Goal: Information Seeking & Learning: Learn about a topic

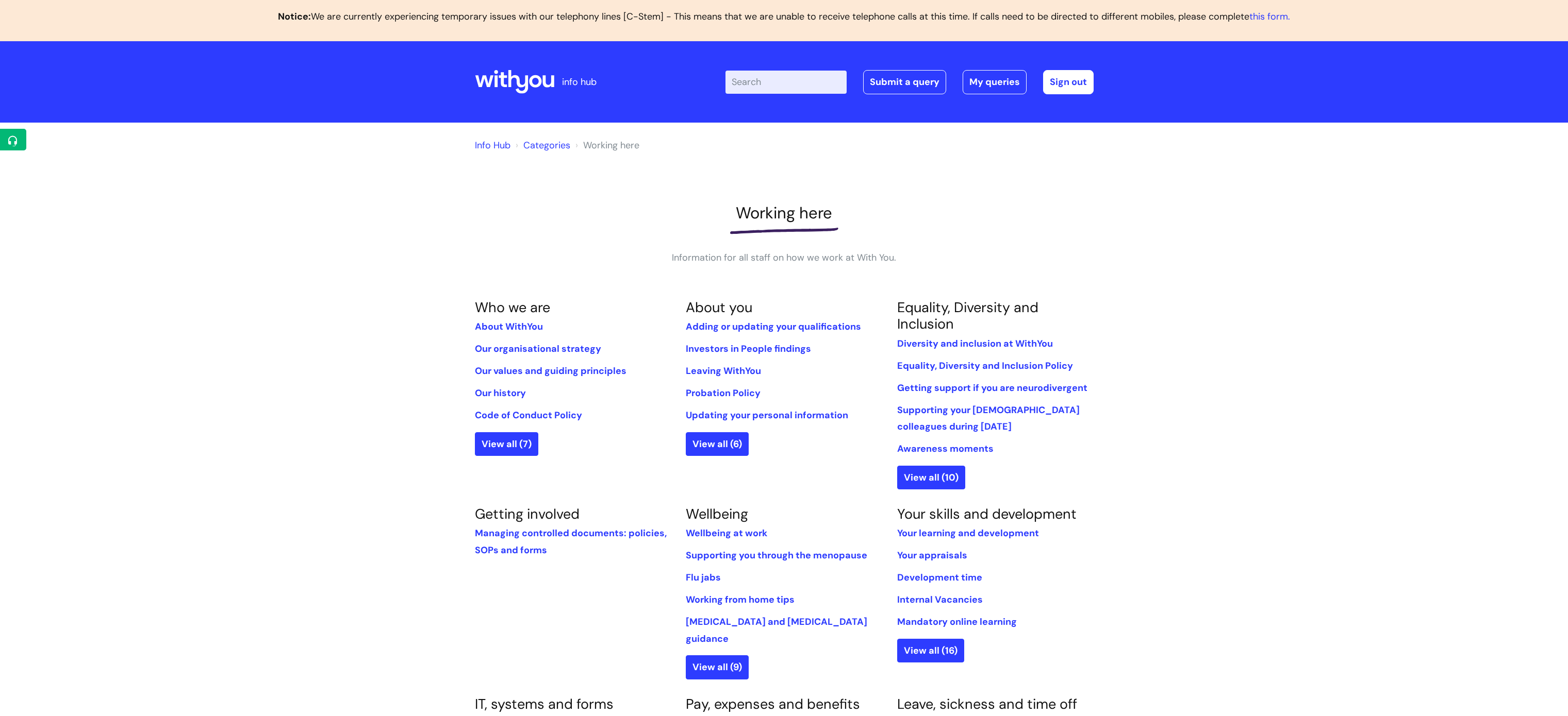
scroll to position [57, 0]
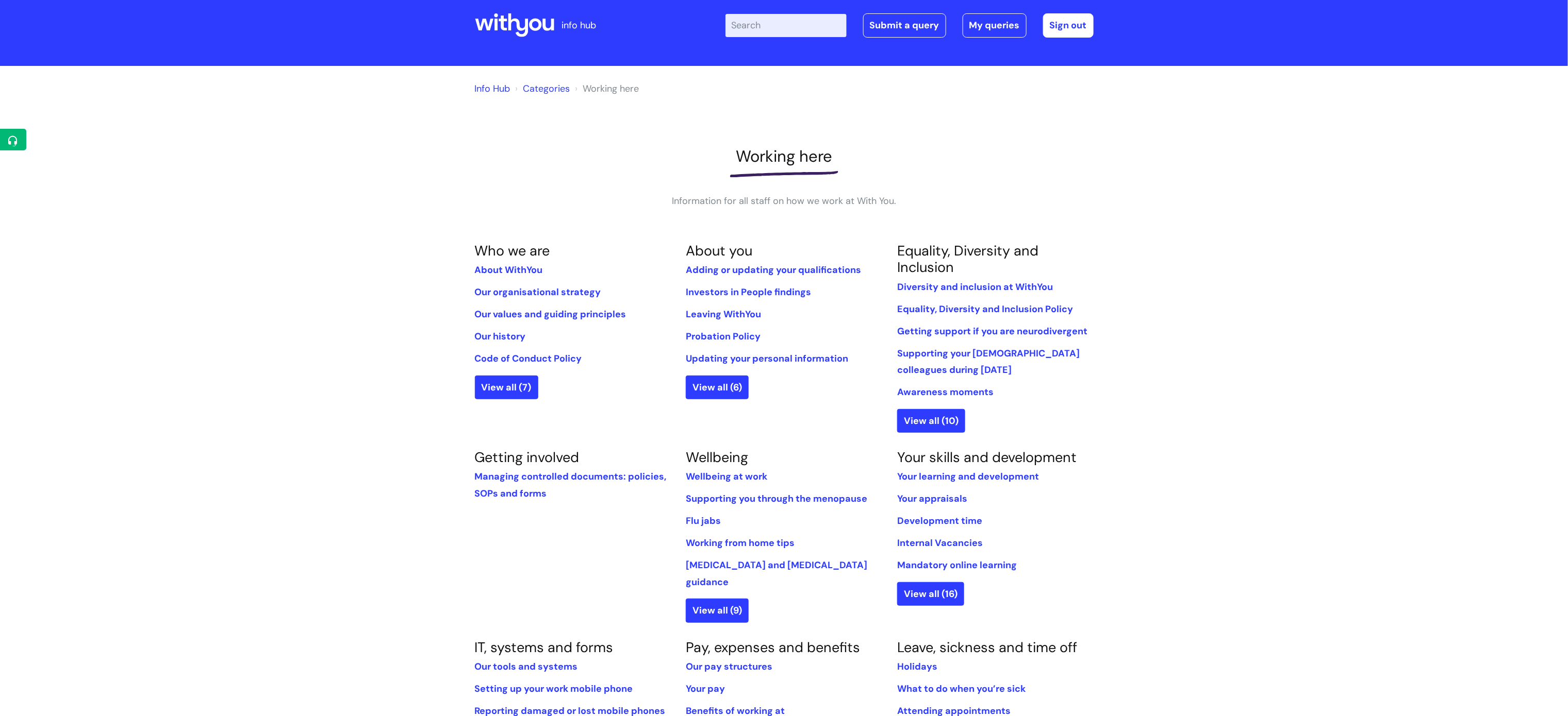
click at [1475, 46] on header "info hub Enter your search term here... Search Submit a query My queries Welcom…" at bounding box center [784, 26] width 1568 height 82
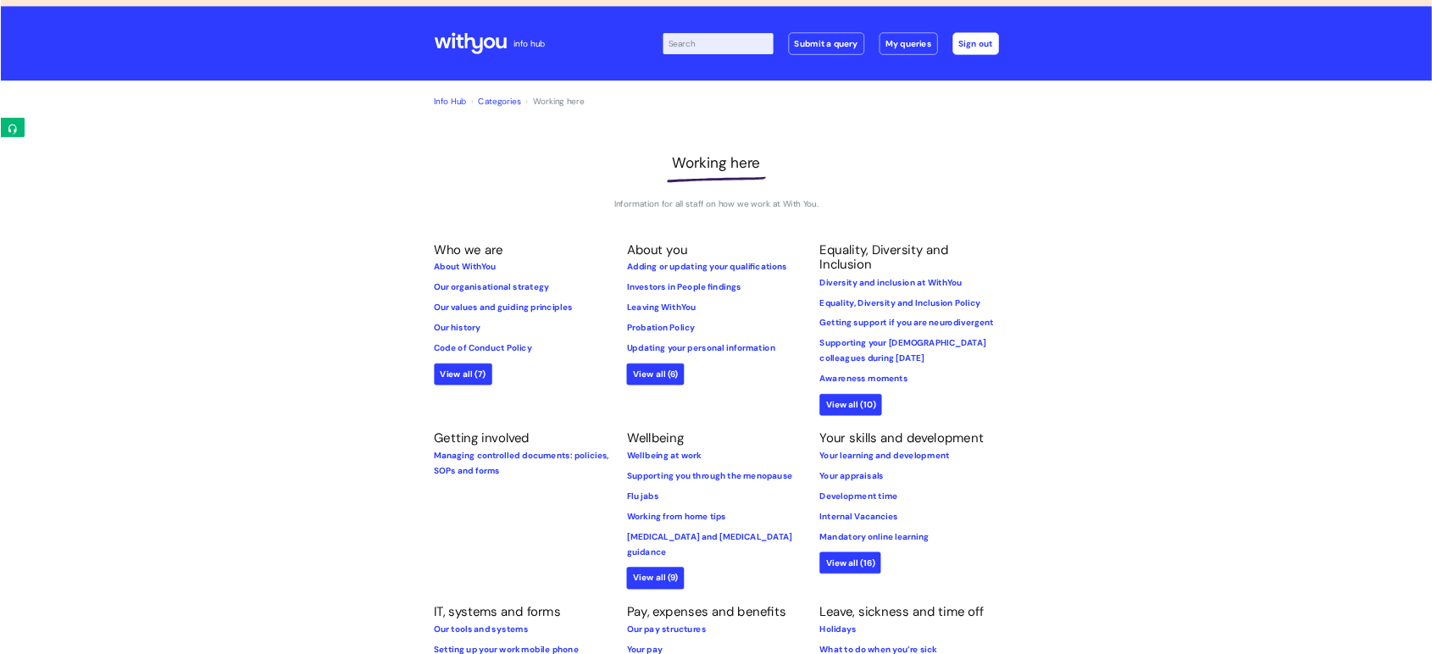
scroll to position [0, 0]
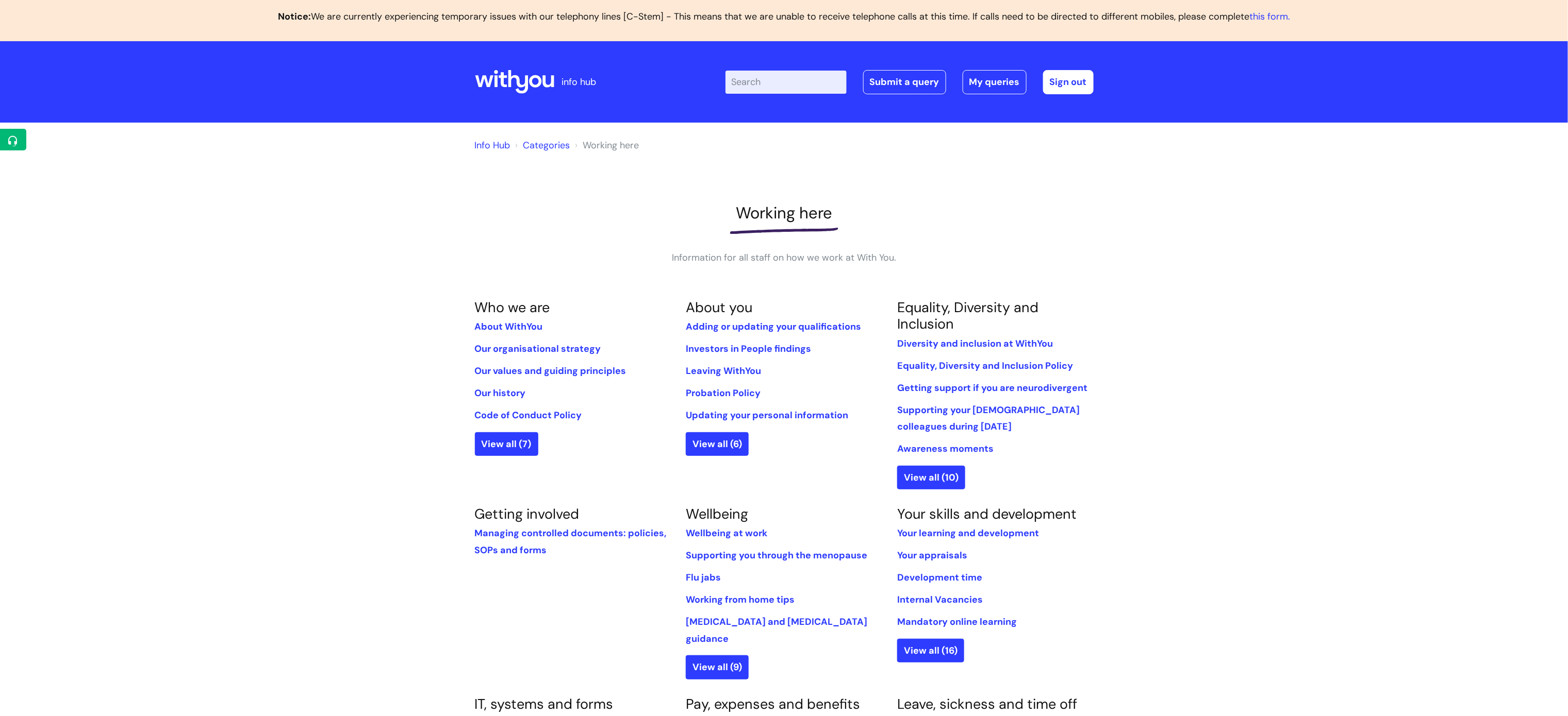
drag, startPoint x: 1569, startPoint y: 23, endPoint x: 192, endPoint y: 337, distance: 1412.3
click at [192, 337] on div "Info Hub Categories Working here Working here Information for all staff on how …" at bounding box center [784, 656] width 1568 height 1066
click at [1178, 171] on div "Info Hub Categories Working here Working here Information for all staff on how …" at bounding box center [784, 656] width 1568 height 1066
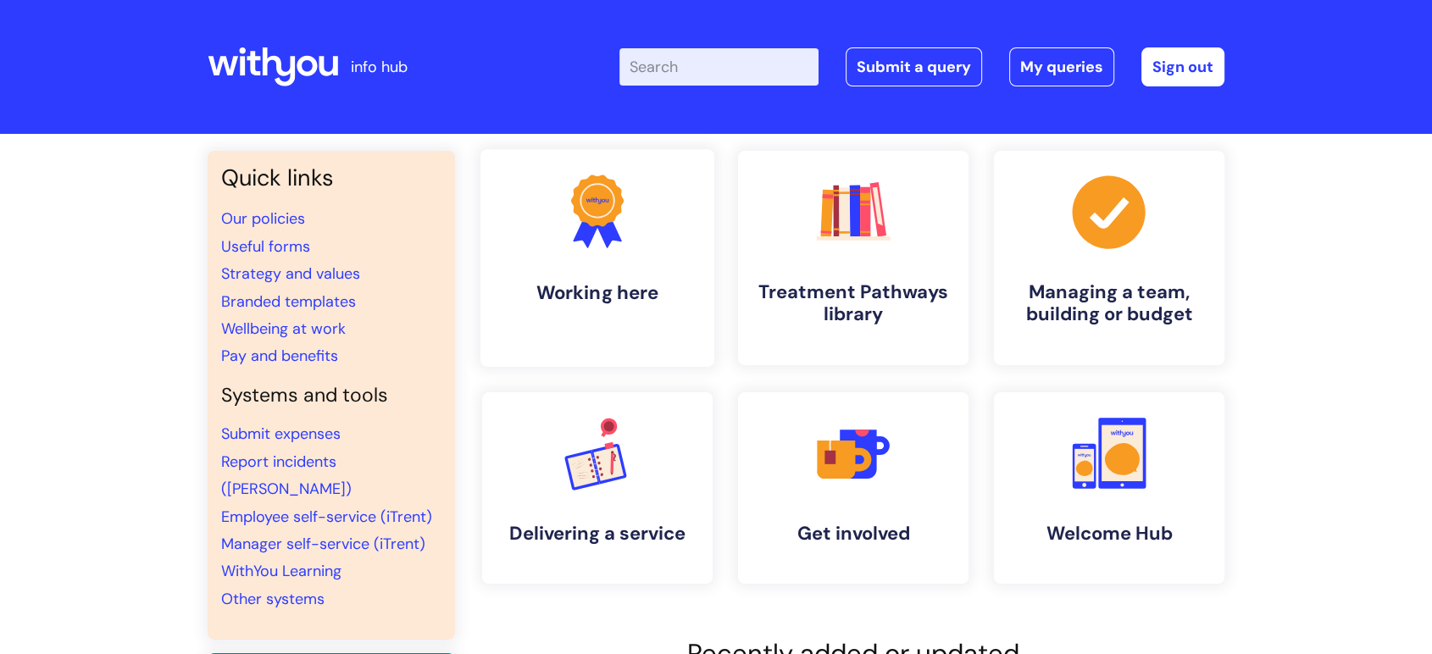
click at [623, 251] on icon ".cls-1{fill:#f89b22;}.cls-1,.cls-2,.cls-3{stroke-width:0px;}.cls-2{fill:#2d3cff…" at bounding box center [597, 211] width 84 height 84
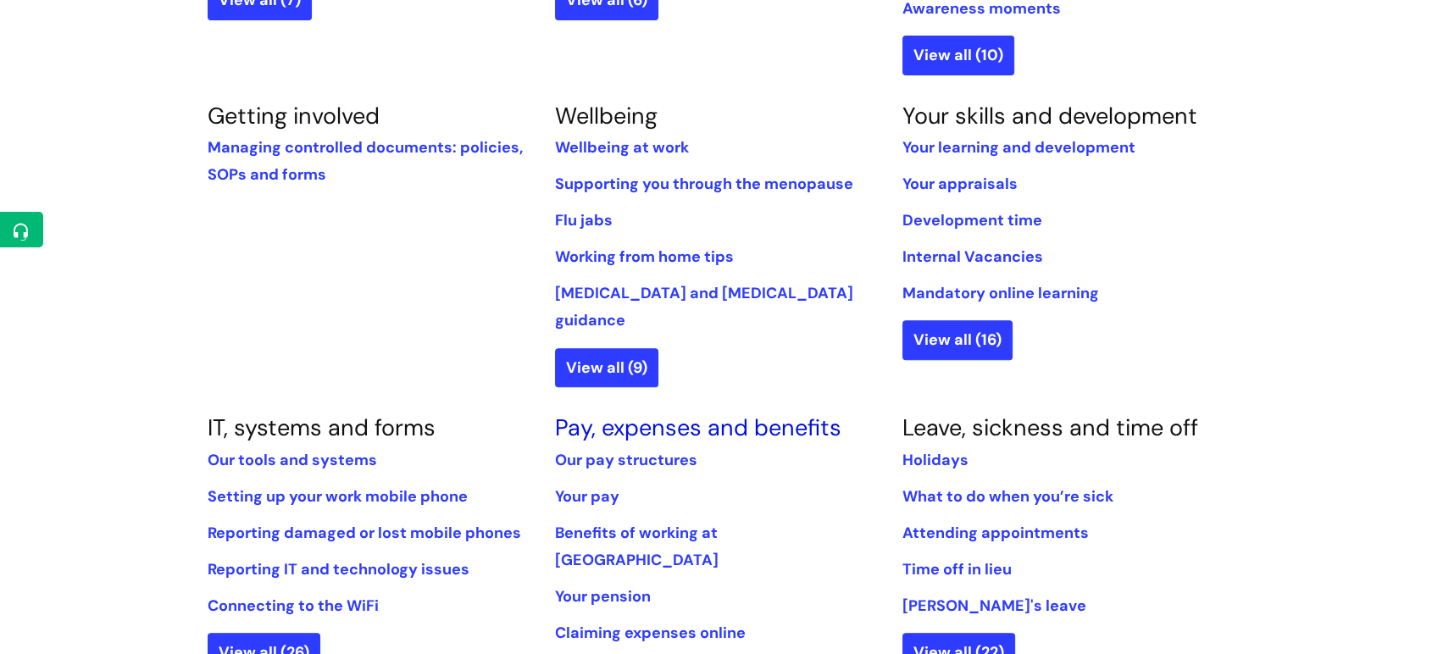
scroll to position [658, 0]
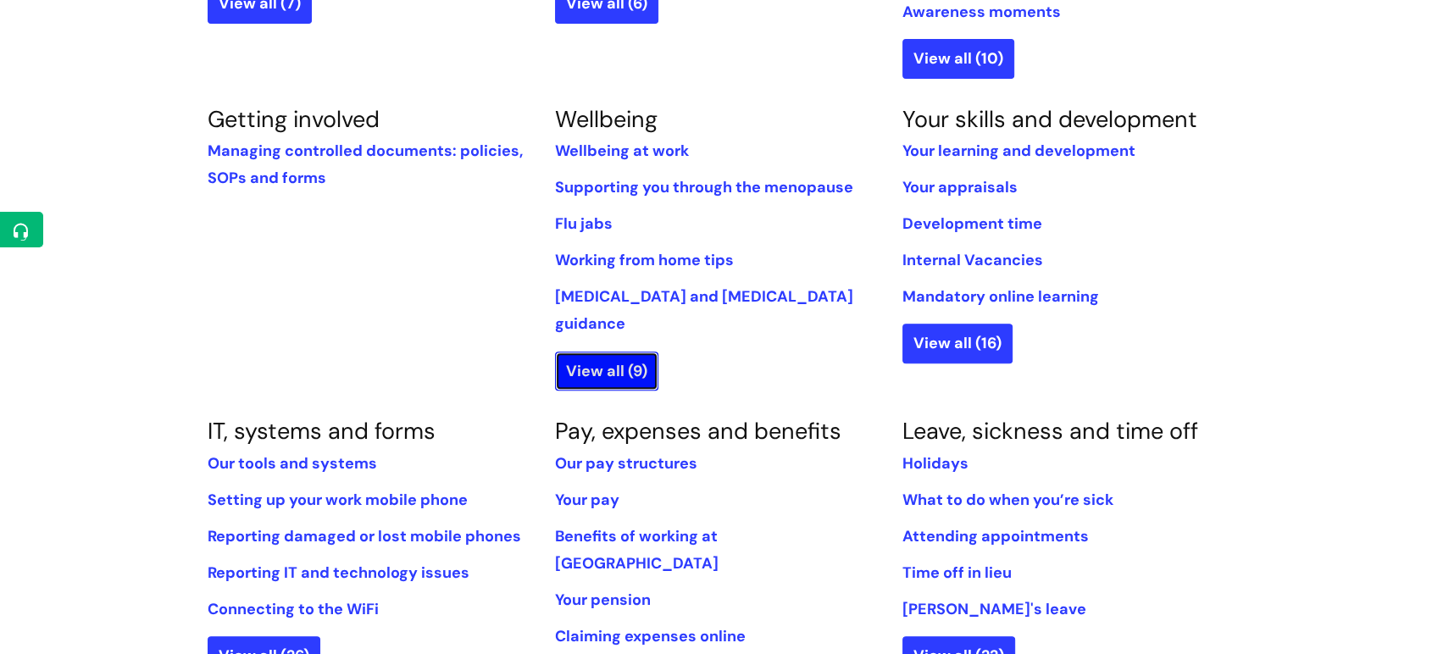
click at [609, 352] on link "View all (9)" at bounding box center [606, 371] width 103 height 39
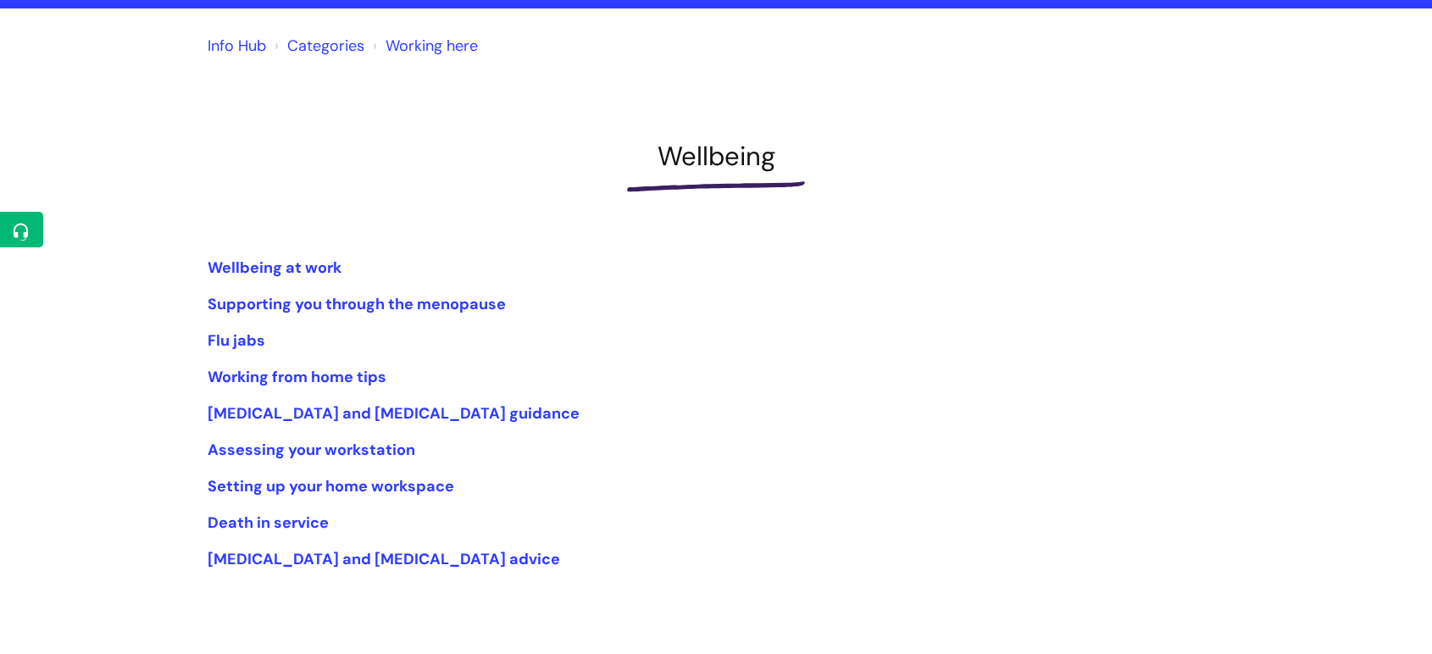
scroll to position [94, 0]
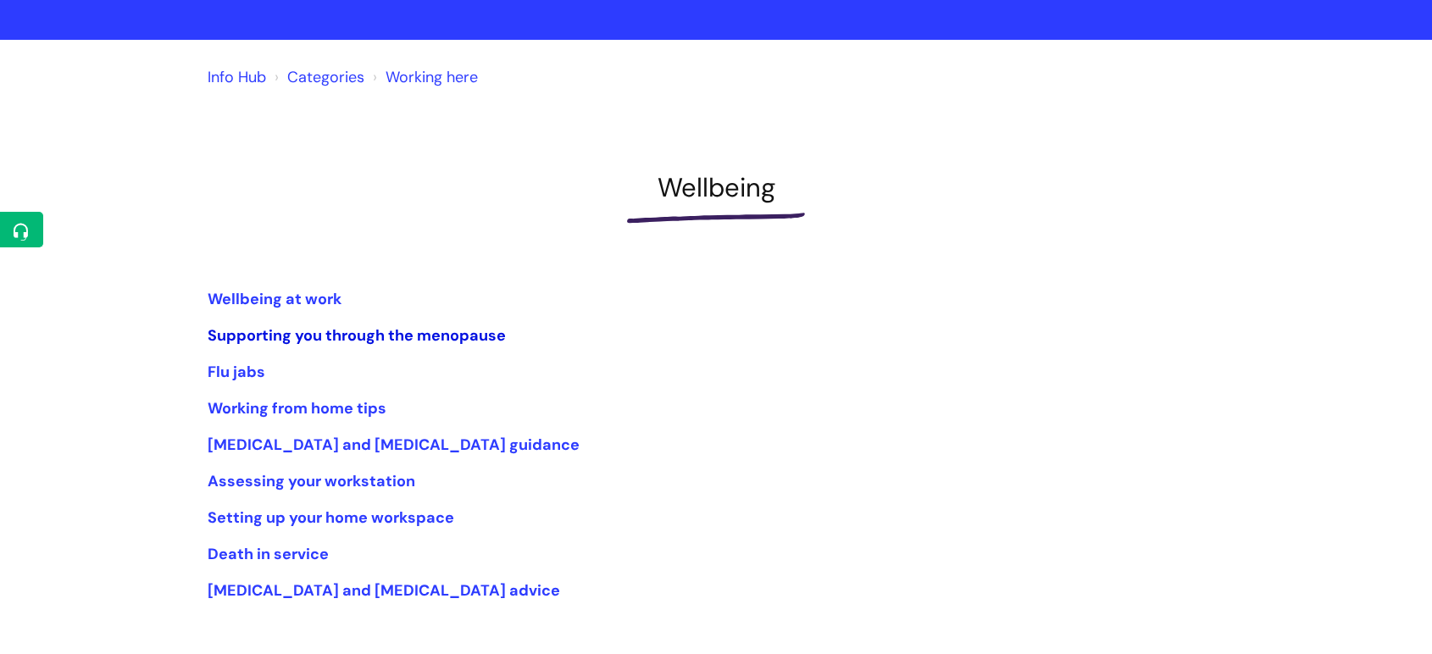
click at [434, 335] on link "Supporting you through the menopause" at bounding box center [357, 335] width 298 height 20
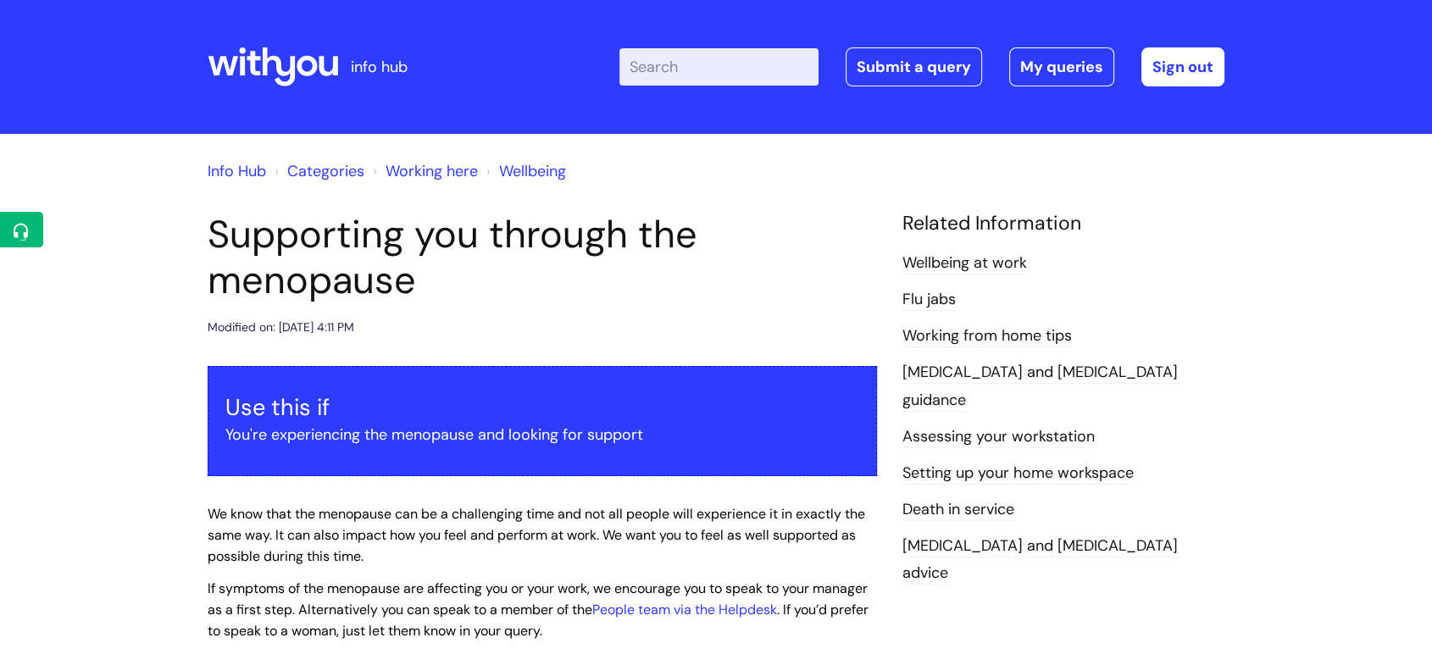
click at [208, 171] on link "Info Hub" at bounding box center [237, 171] width 58 height 20
click at [224, 235] on h1 "Supporting you through the menopause" at bounding box center [542, 257] width 669 height 91
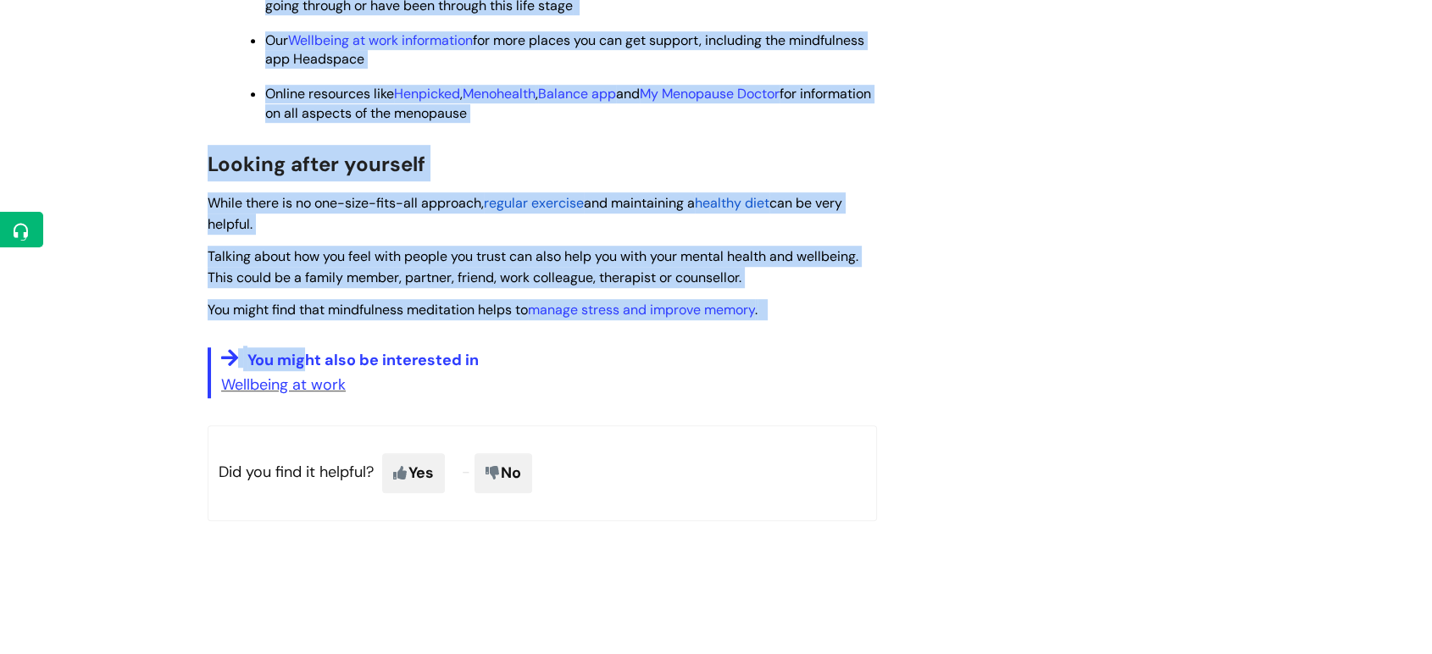
scroll to position [1129, 0]
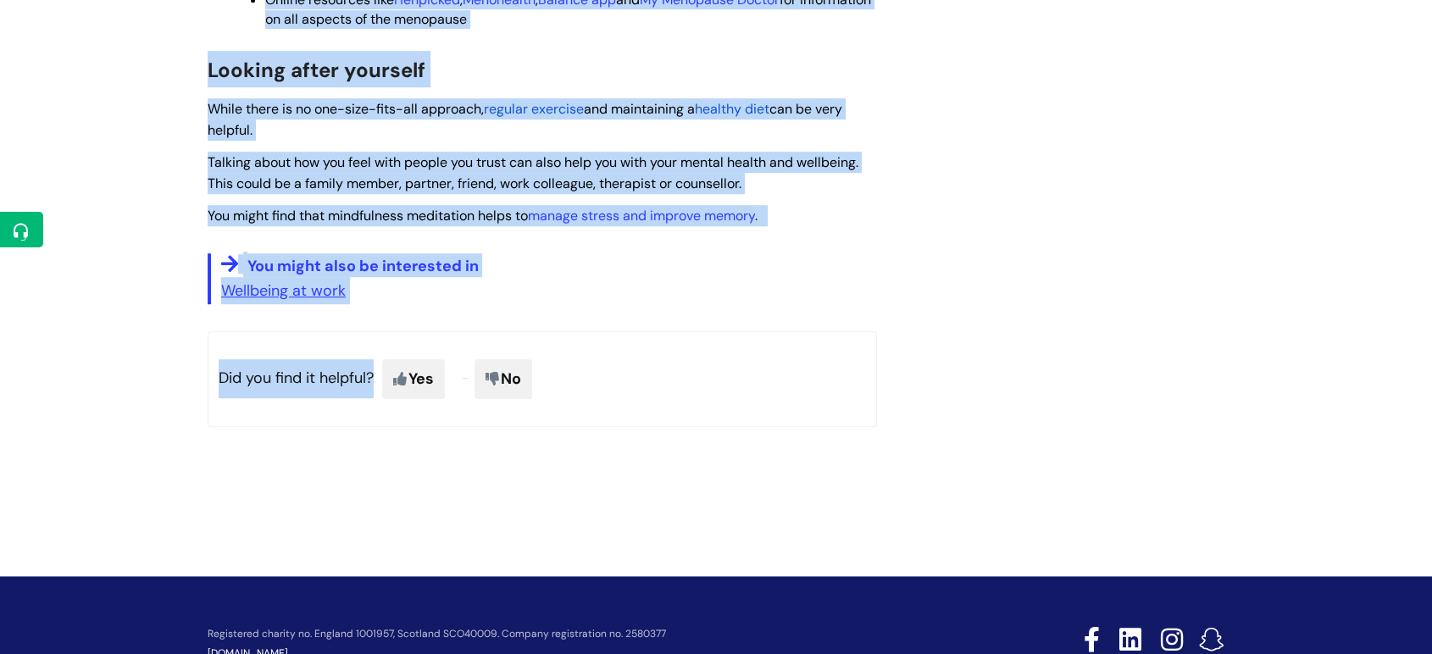
drag, startPoint x: 214, startPoint y: 235, endPoint x: 444, endPoint y: 456, distance: 318.1
copy div "Supporting you through the menopause Modified on: Wed, 25 Jun, 2025 at 4:11 PM …"
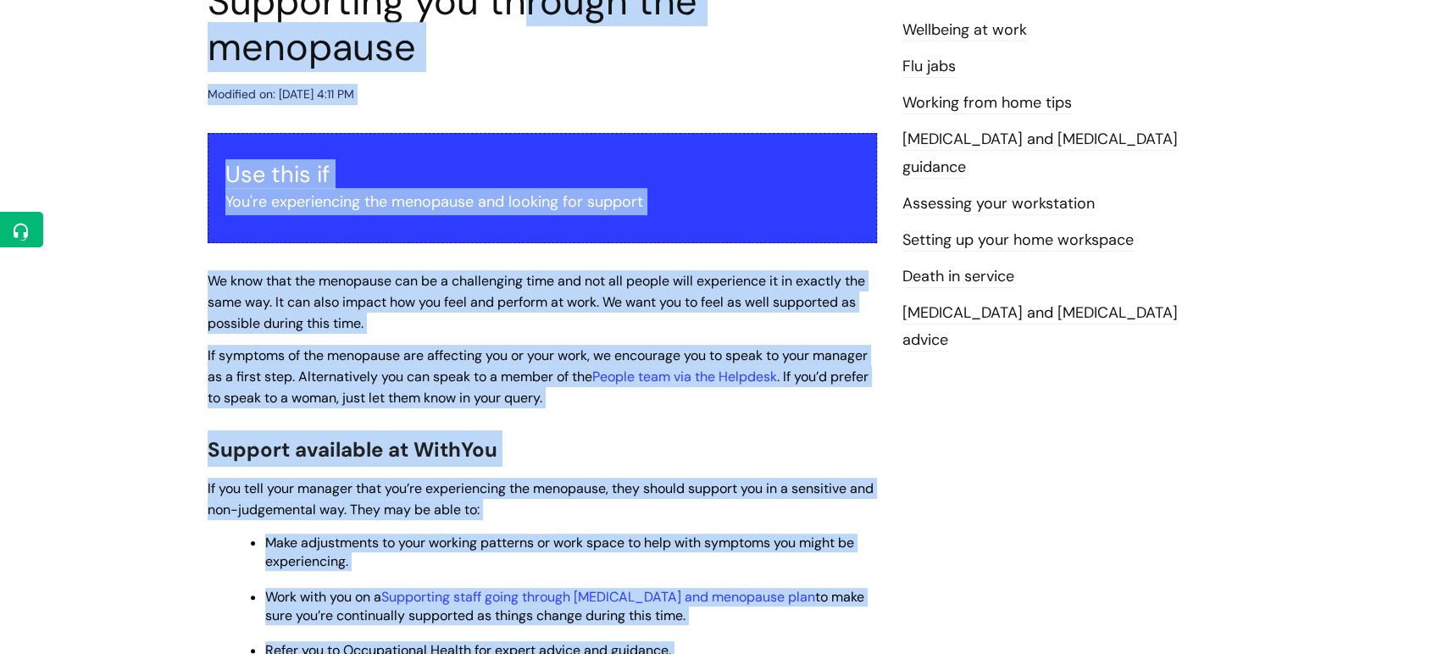
scroll to position [188, 0]
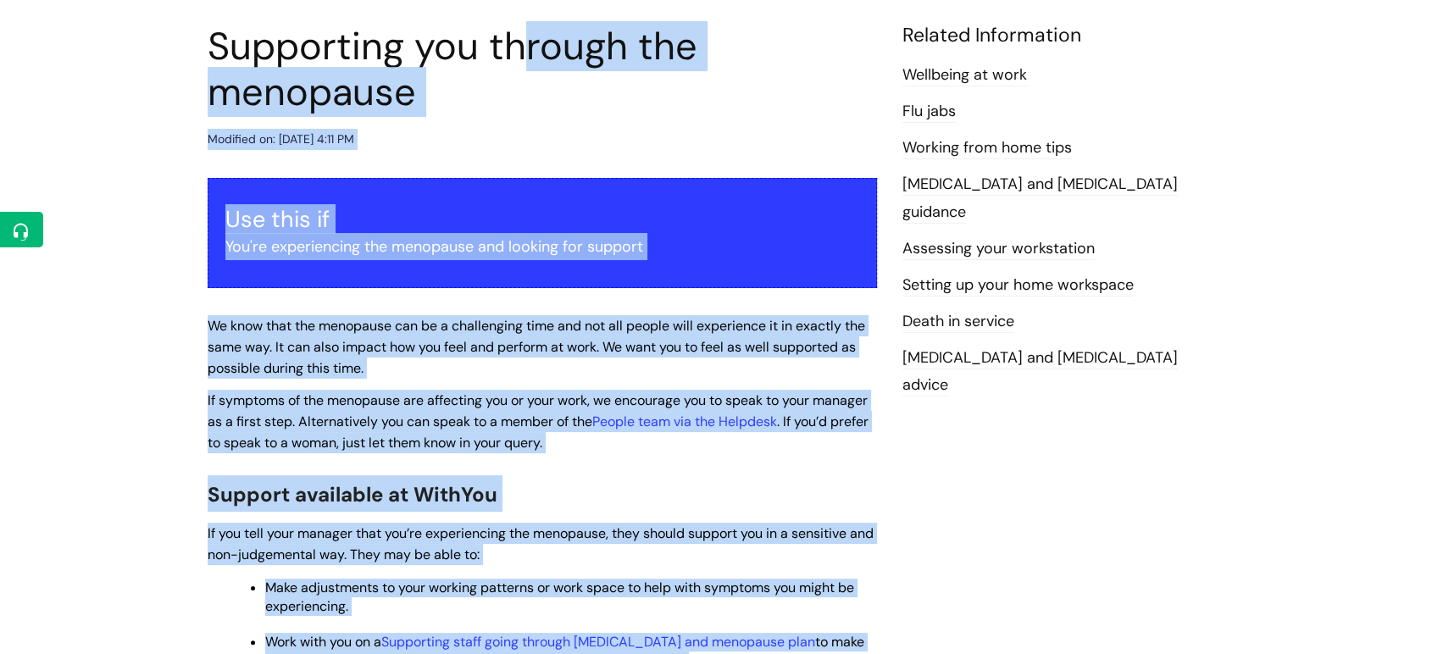
click at [668, 161] on article "Supporting you through the menopause Modified on: Wed, 25 Jun, 2025 at 4:11 PM …" at bounding box center [542, 648] width 669 height 1249
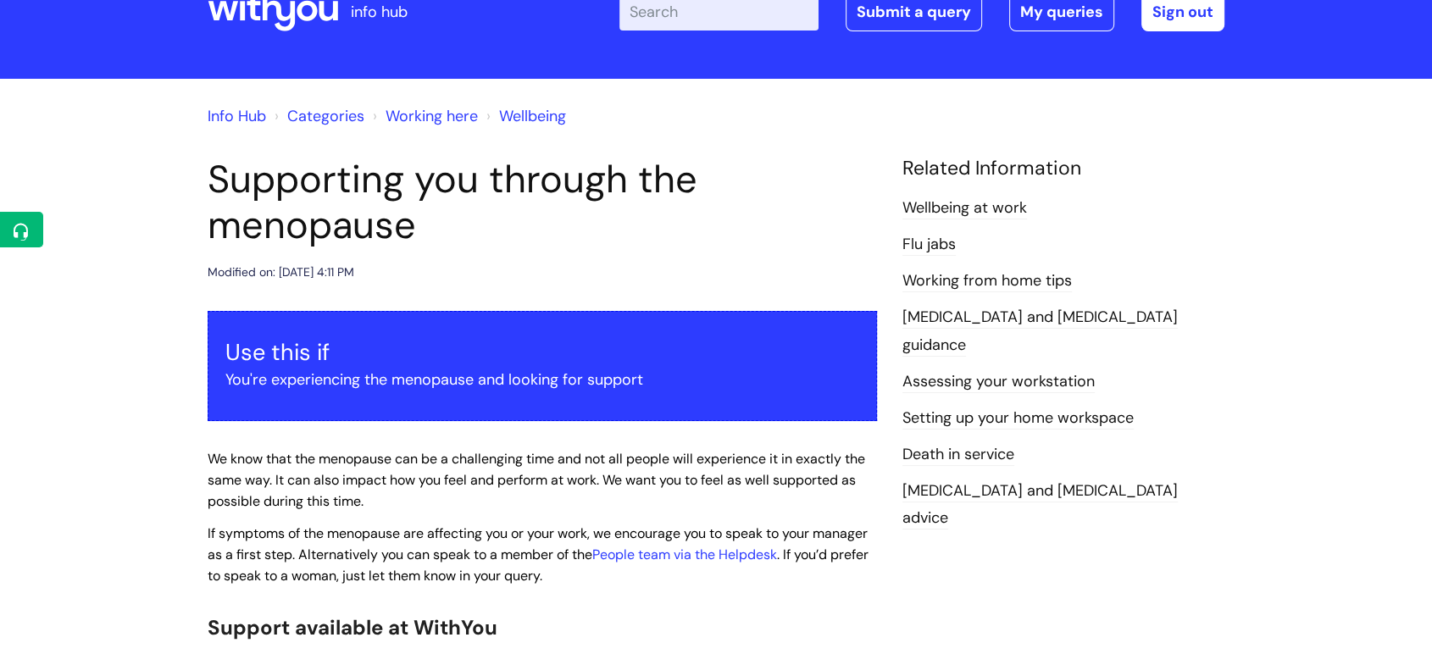
scroll to position [0, 0]
